Goal: Task Accomplishment & Management: Manage account settings

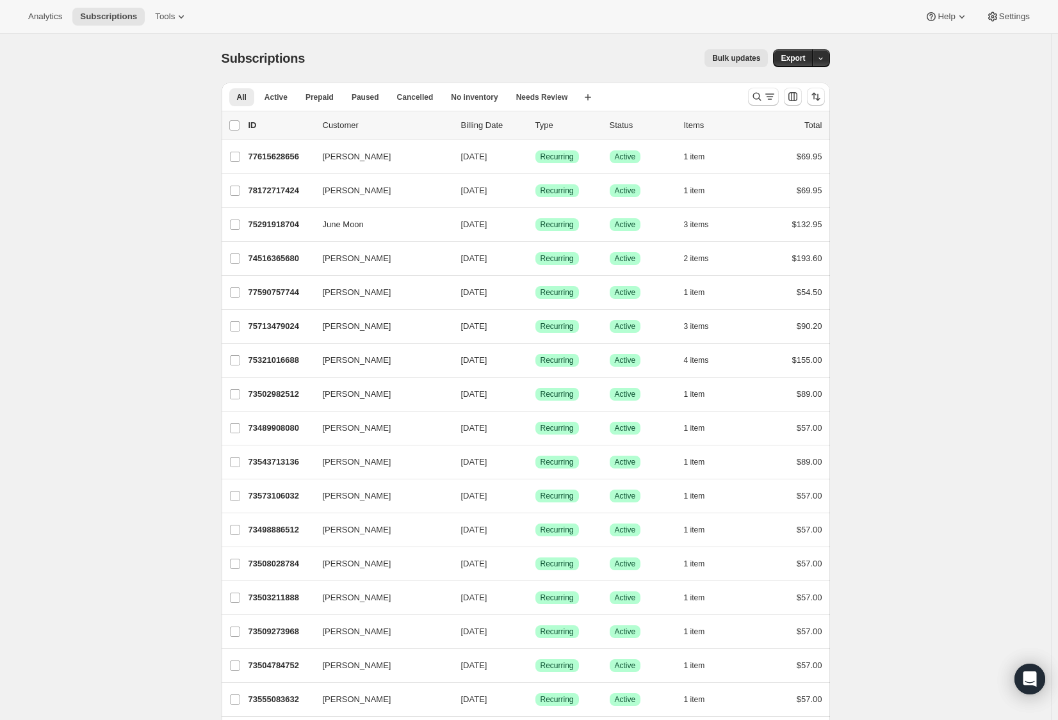
click at [761, 97] on icon "Search and filter results" at bounding box center [757, 96] width 13 height 13
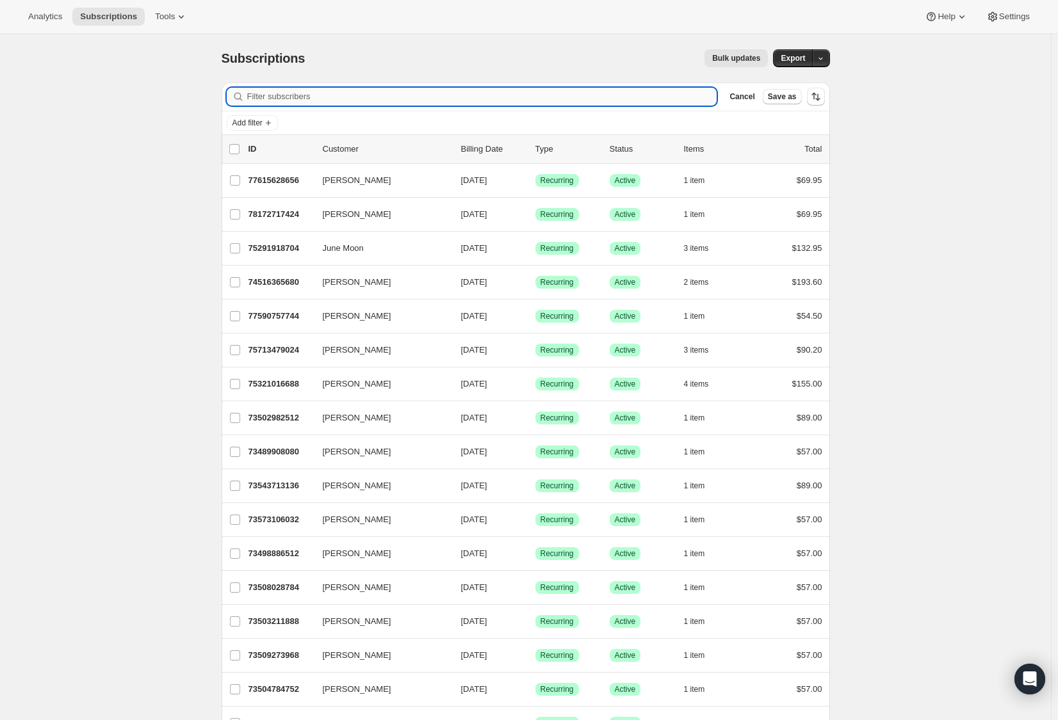
click at [322, 97] on input "Filter subscribers" at bounding box center [482, 97] width 470 height 18
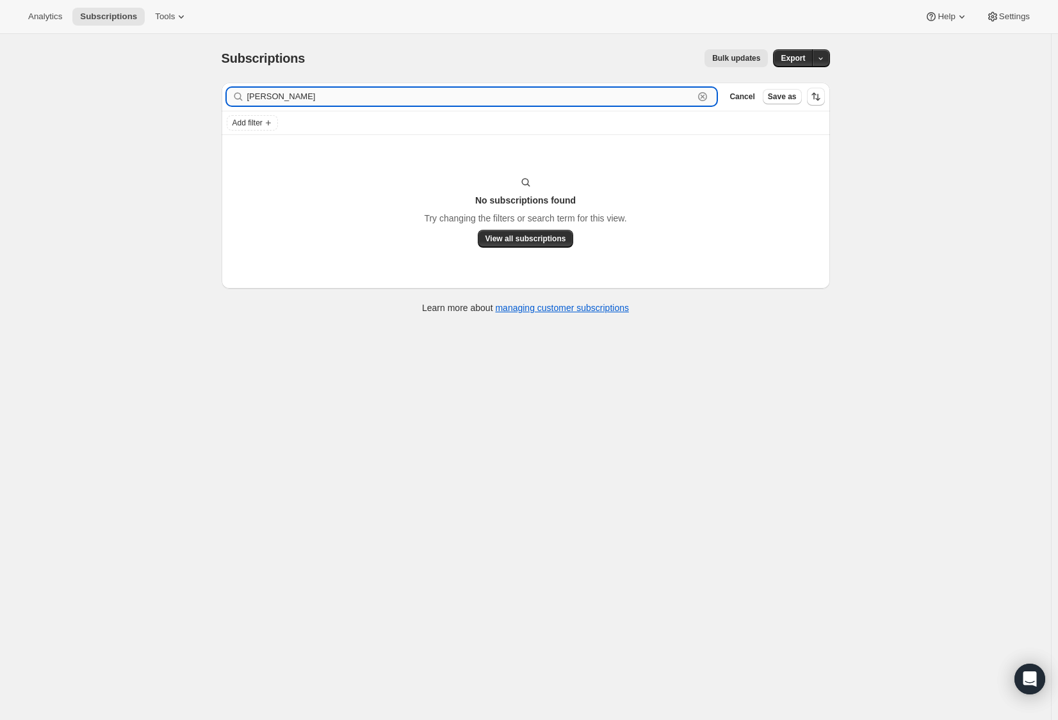
click at [275, 96] on input "[PERSON_NAME]" at bounding box center [470, 97] width 447 height 18
click at [329, 92] on input "[PERSON_NAME]" at bounding box center [470, 97] width 447 height 18
click at [329, 94] on input "[PERSON_NAME]" at bounding box center [470, 97] width 447 height 18
type input "[PERSON_NAME]"
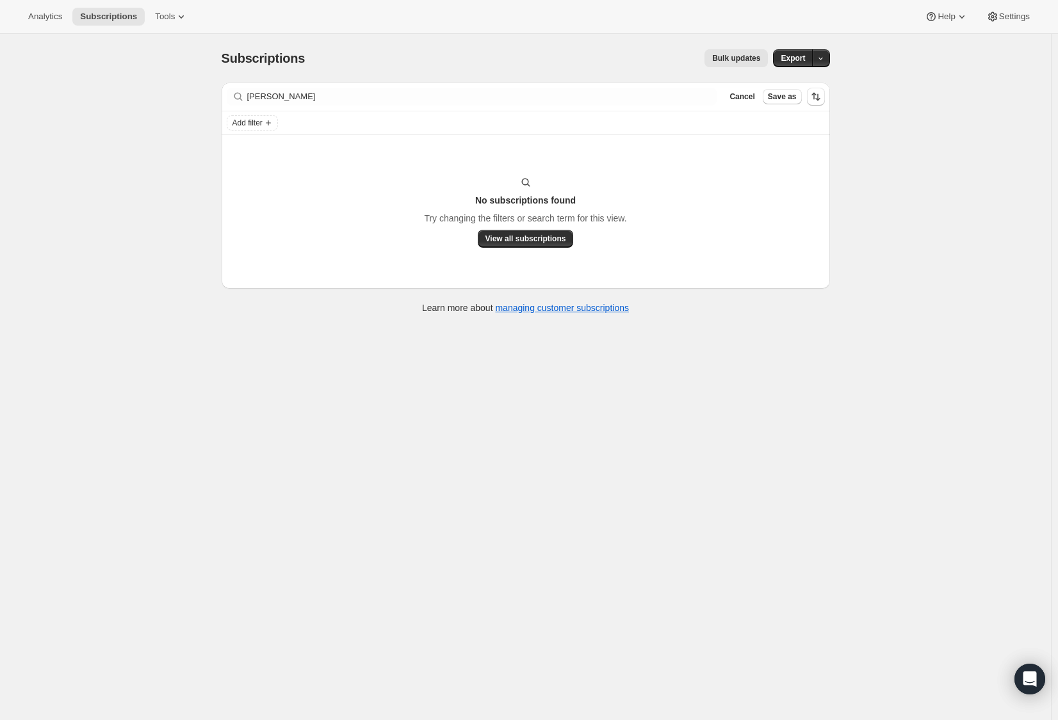
drag, startPoint x: 339, startPoint y: 86, endPoint x: 240, endPoint y: 88, distance: 98.6
click at [240, 88] on div "Filter subscribers [PERSON_NAME] Clear Cancel Save as" at bounding box center [526, 97] width 608 height 28
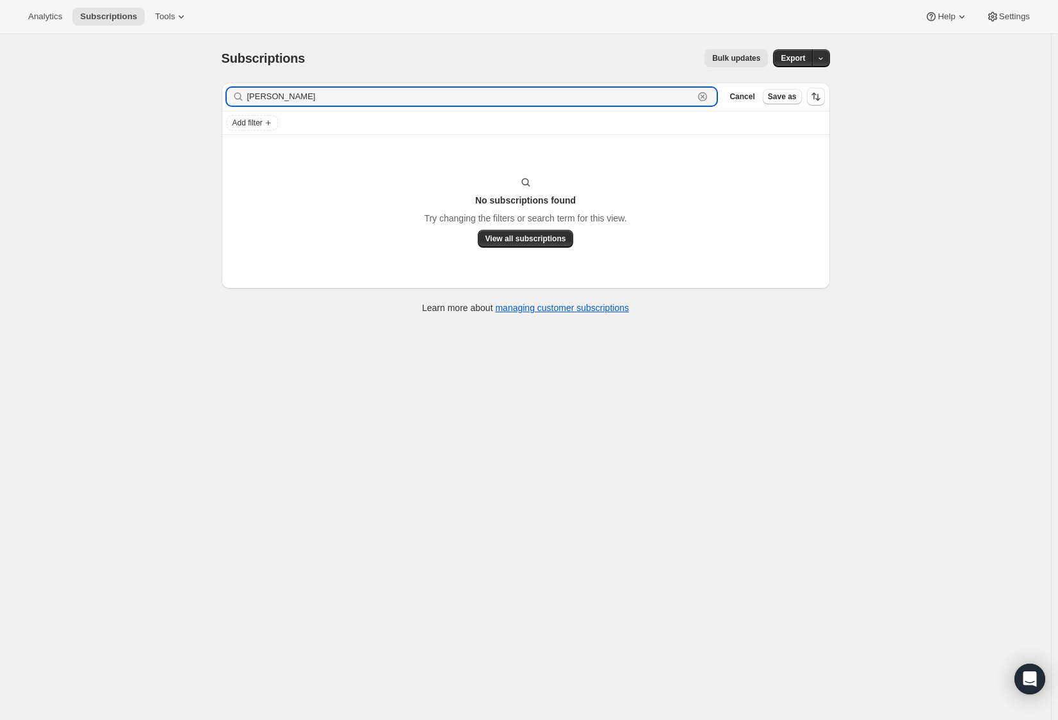
drag, startPoint x: 340, startPoint y: 99, endPoint x: 223, endPoint y: 96, distance: 116.6
click at [223, 96] on div "Filter subscribers [PERSON_NAME] Clear Cancel Save as Add filter No subscriptio…" at bounding box center [520, 199] width 619 height 255
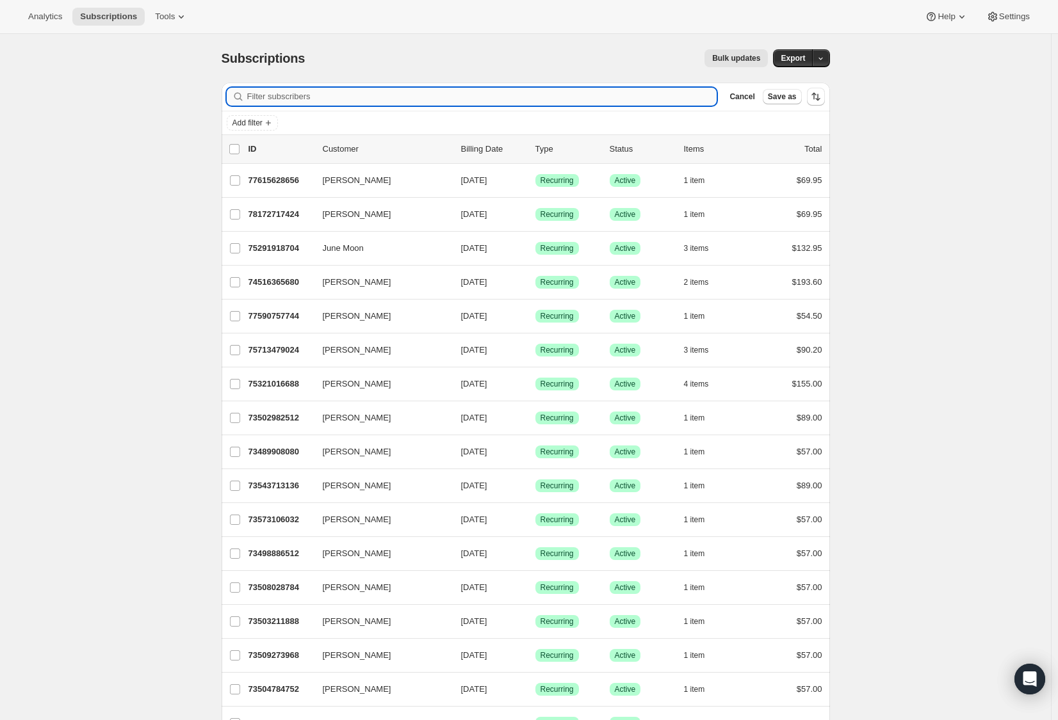
click at [288, 93] on input "Filter subscribers" at bounding box center [482, 97] width 470 height 18
paste input "[PERSON_NAME]"
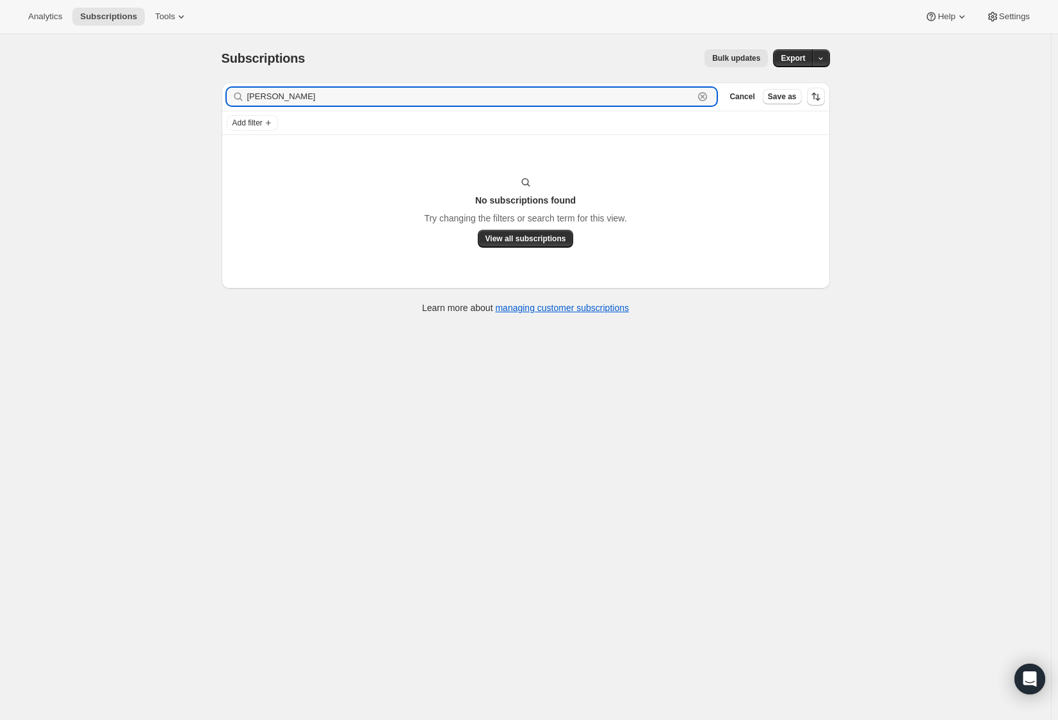
type input "[PERSON_NAME]"
